Goal: Book appointment/travel/reservation

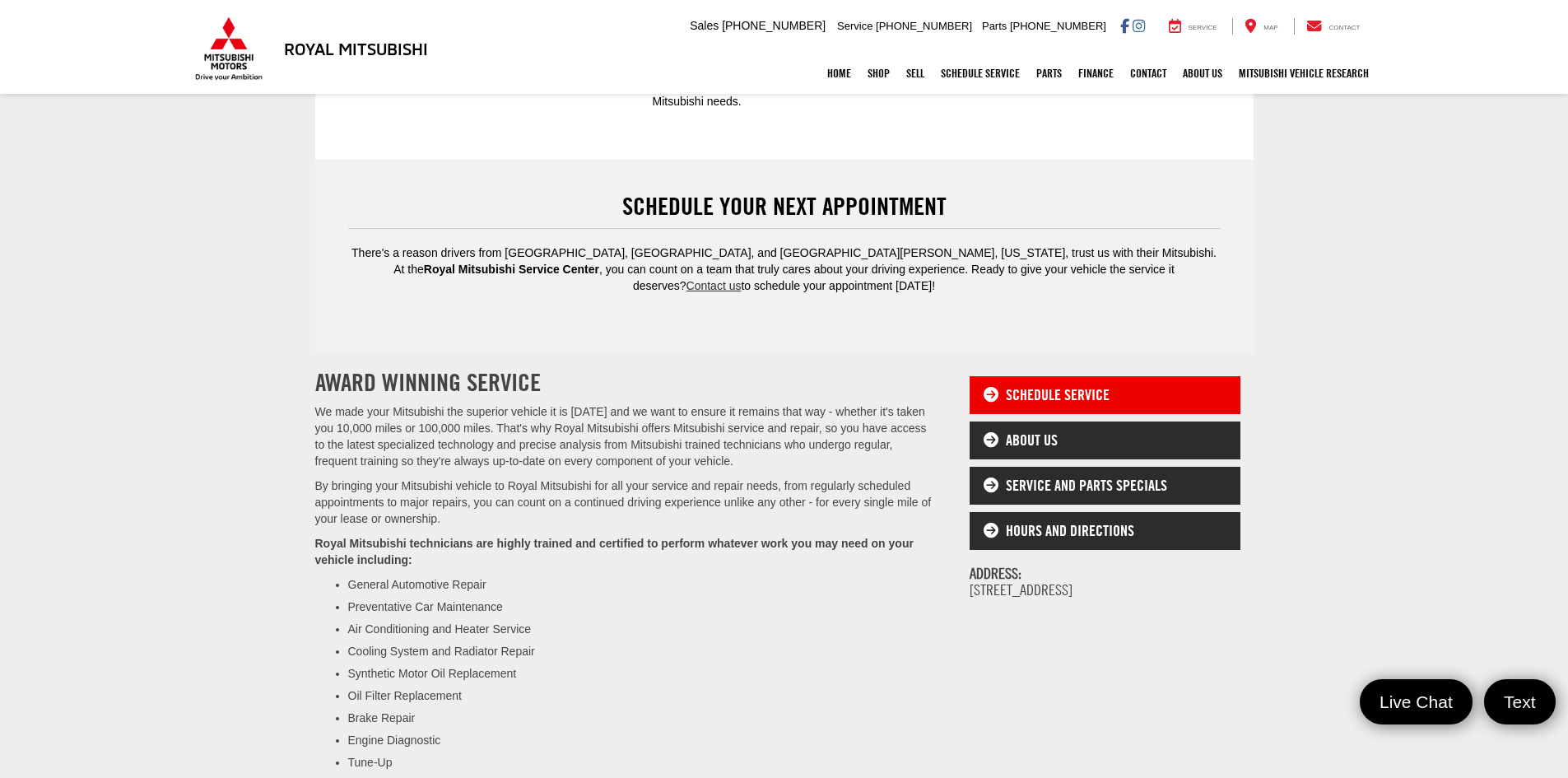
scroll to position [659, 0]
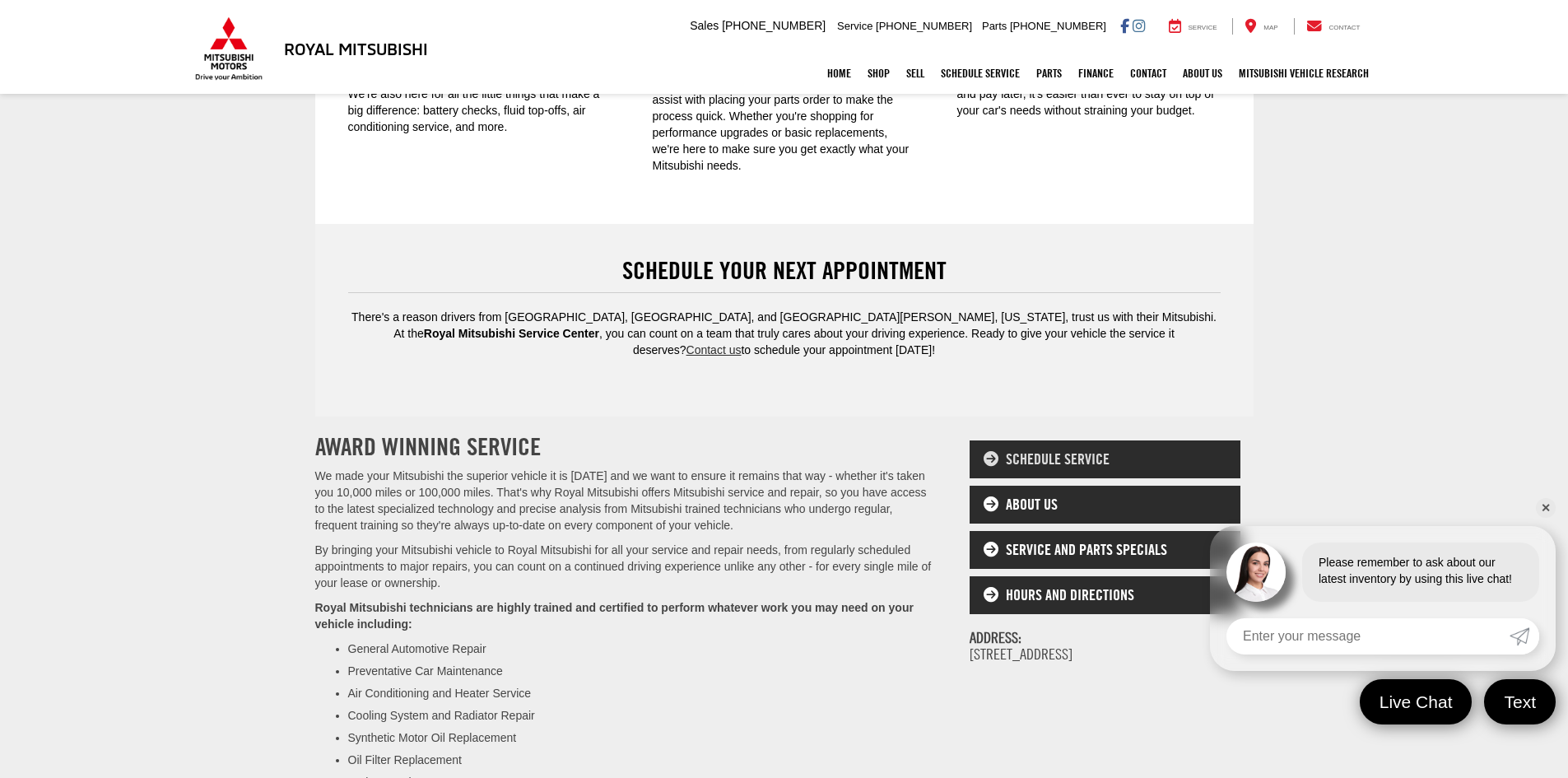
click at [1039, 440] on link "Schedule Service" at bounding box center [1105, 459] width 271 height 38
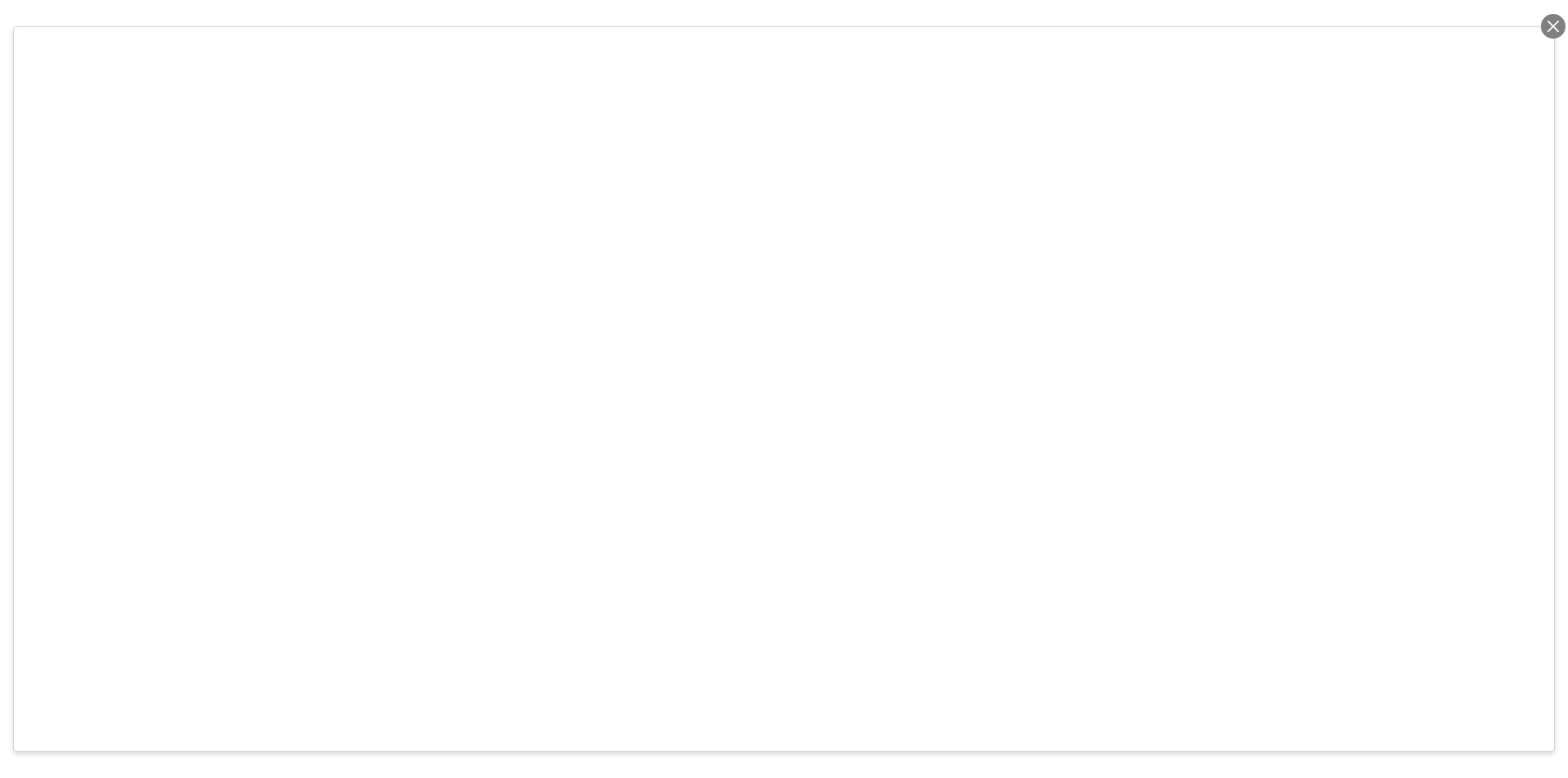
scroll to position [9, 0]
click at [1551, 27] on div at bounding box center [1553, 26] width 25 height 25
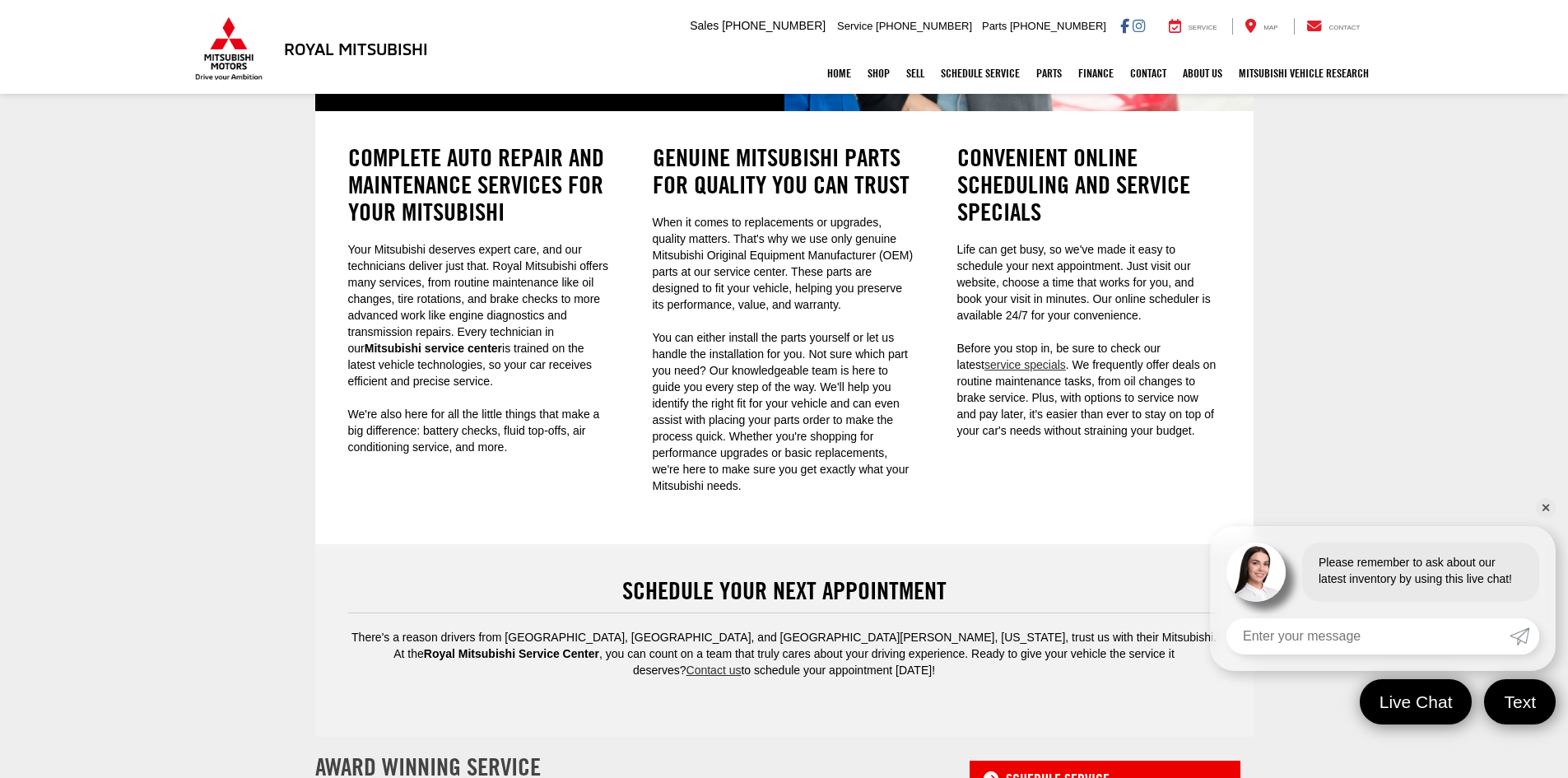
scroll to position [668, 0]
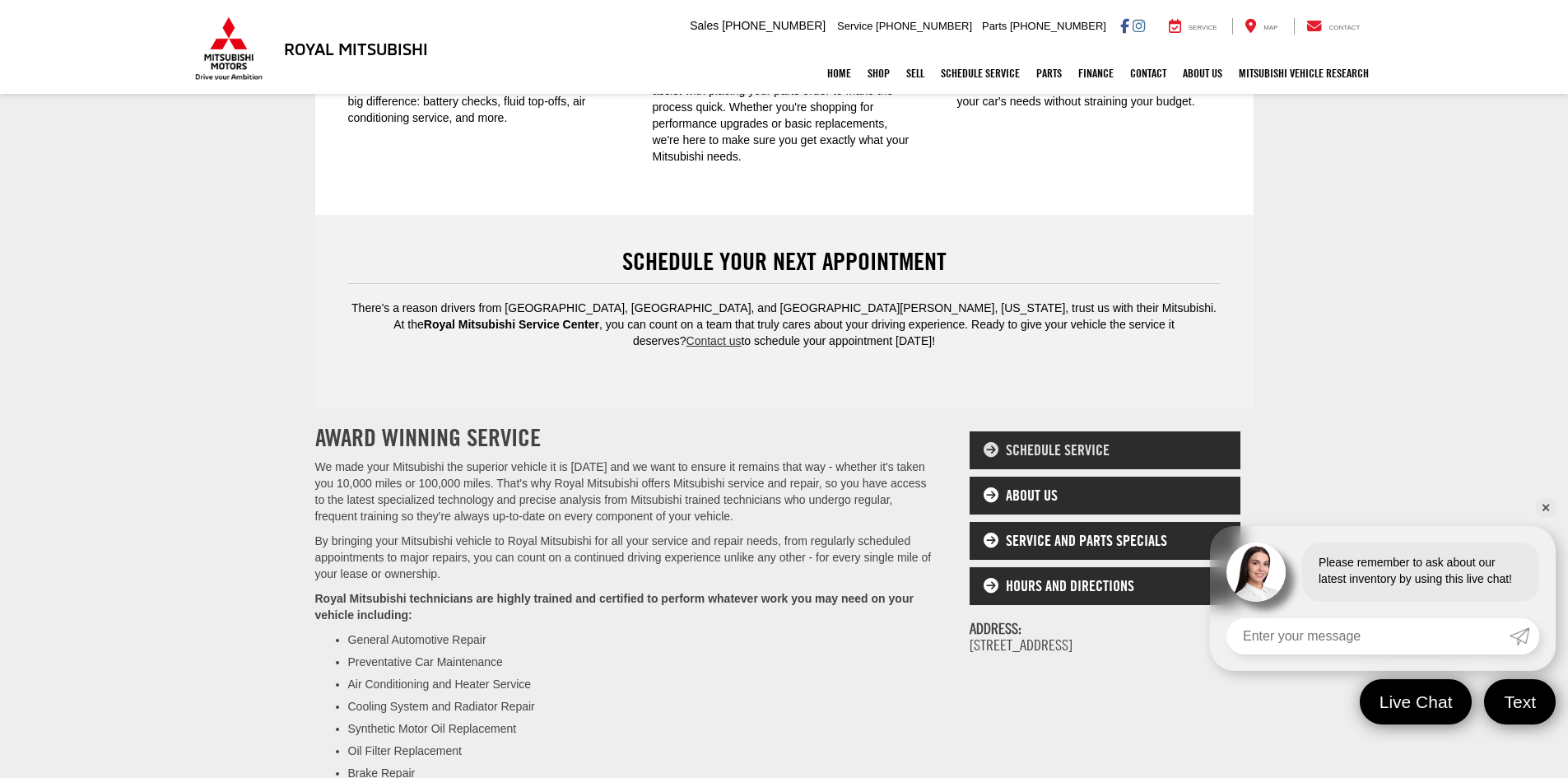
click at [1024, 431] on link "Schedule Service" at bounding box center [1105, 450] width 271 height 38
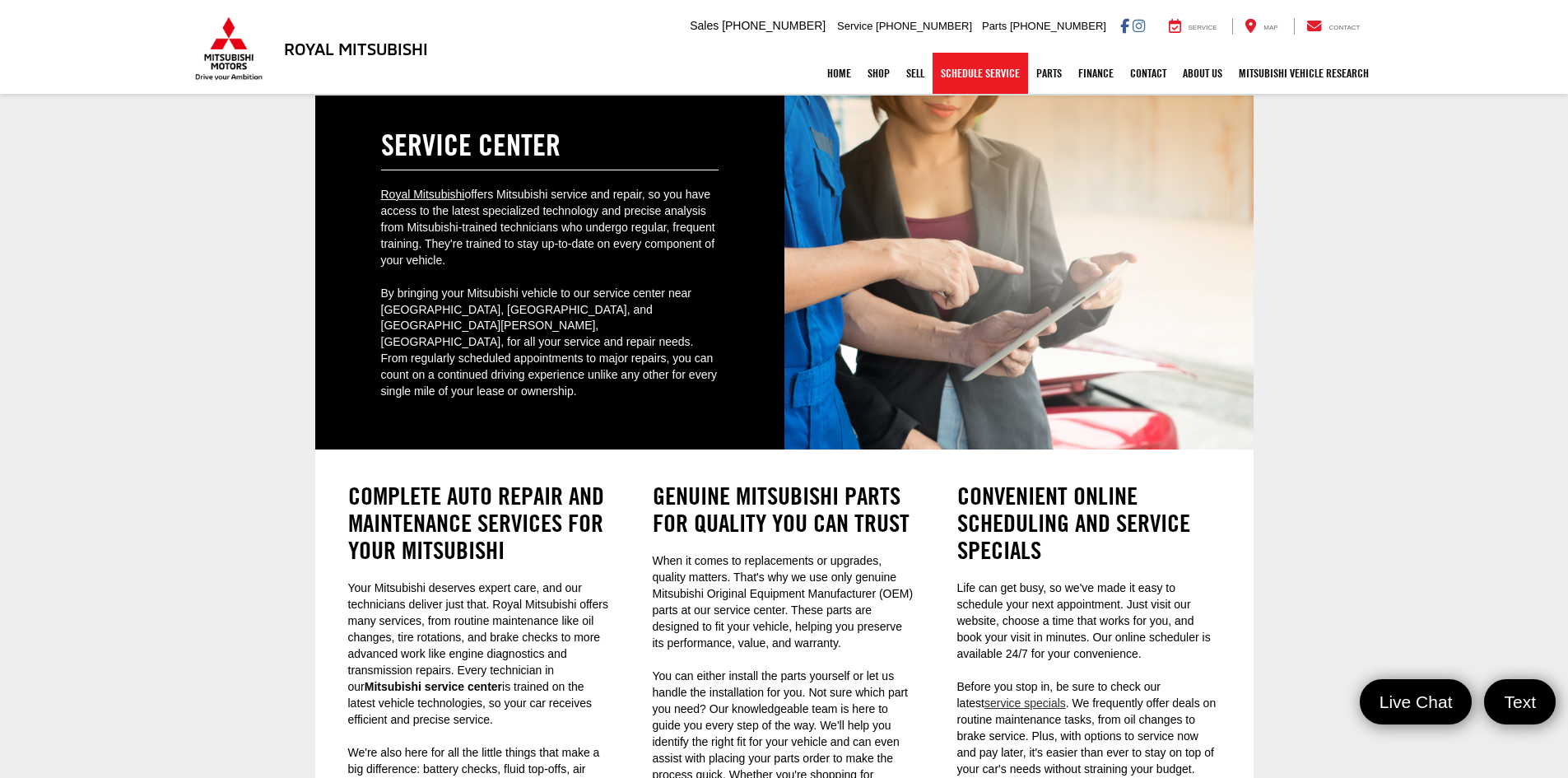
click at [961, 67] on link "Schedule Service" at bounding box center [980, 73] width 96 height 41
click at [991, 76] on link "Schedule Service" at bounding box center [980, 73] width 96 height 41
